Goal: Task Accomplishment & Management: Use online tool/utility

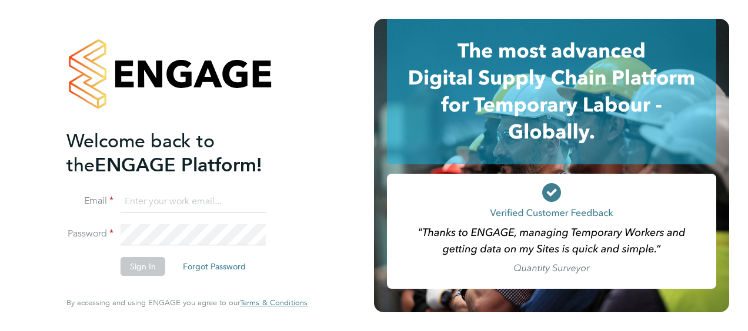
type input "kirsty.gustavson@vistry.co.uk"
click at [146, 266] on button "Sign In" at bounding box center [142, 266] width 45 height 19
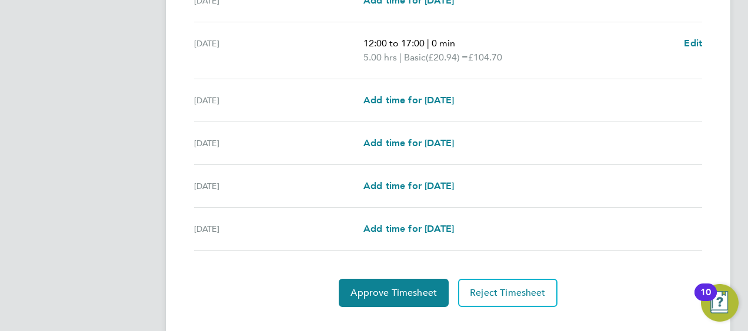
scroll to position [468, 0]
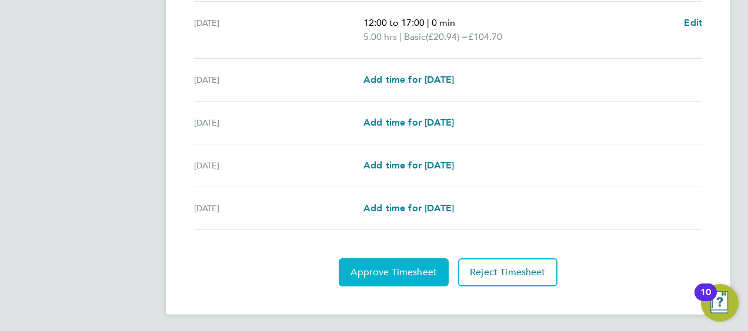
click at [381, 269] on span "Approve Timesheet" at bounding box center [393, 273] width 86 height 12
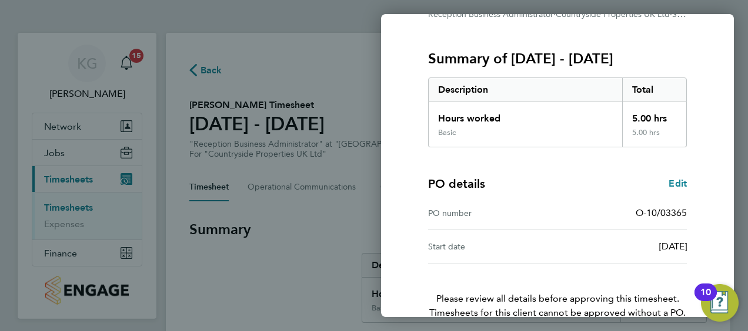
scroll to position [197, 0]
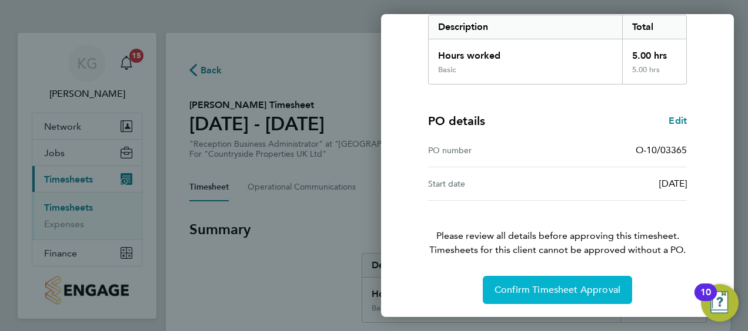
click at [542, 286] on span "Confirm Timesheet Approval" at bounding box center [557, 290] width 126 height 12
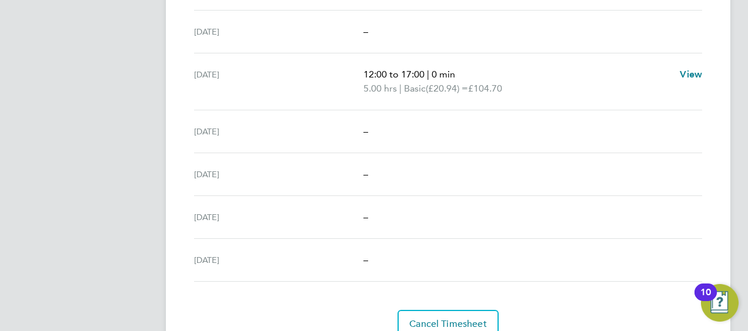
scroll to position [468, 0]
